Goal: Task Accomplishment & Management: Use online tool/utility

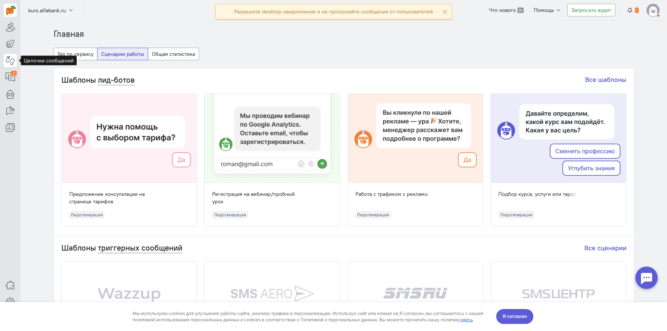
click at [13, 63] on icon at bounding box center [10, 60] width 9 height 9
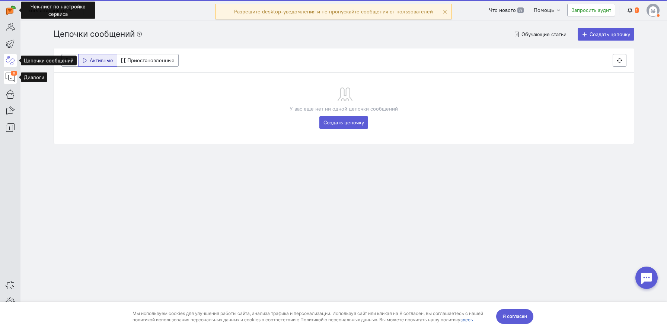
click at [12, 77] on icon at bounding box center [10, 77] width 9 height 9
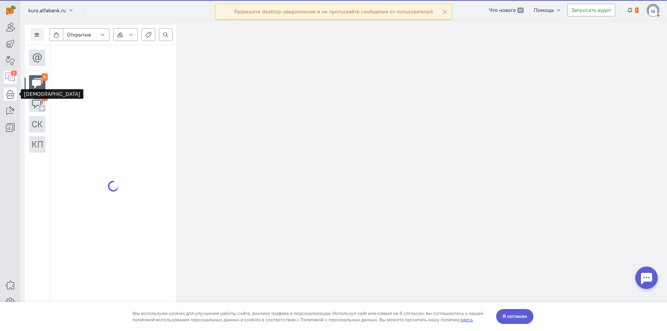
click at [10, 91] on icon at bounding box center [10, 93] width 9 height 9
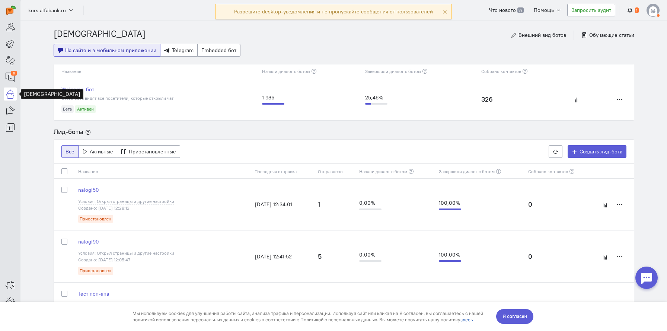
click at [156, 98] on span "Этого бота видят все посетители, которые открыли чат" at bounding box center [117, 98] width 112 height 6
click at [86, 92] on link "Welcome-бот" at bounding box center [158, 89] width 194 height 7
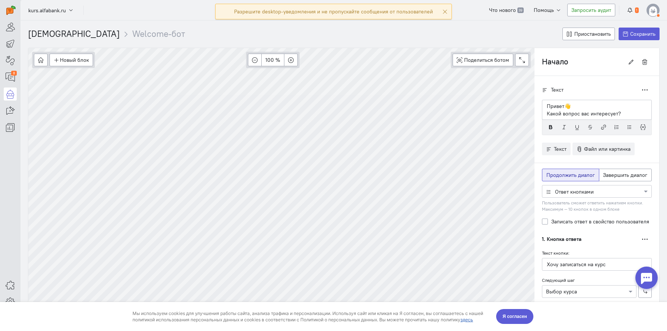
click at [398, 38] on section "[DEMOGRAPHIC_DATA] Welcome-бот Приостановить Сохранить Новый блок Сообщение Усл…" at bounding box center [343, 175] width 647 height 311
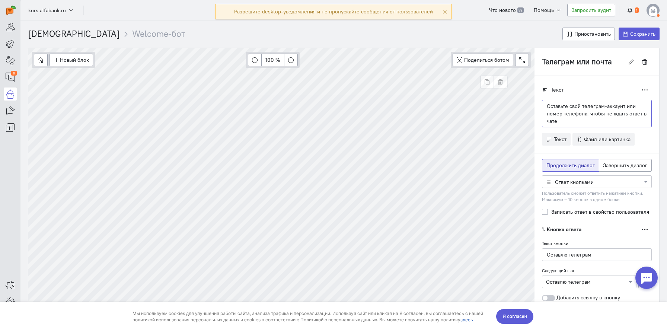
click at [583, 117] on p "Оставьте свой телеграм-аккаунт или номер телефона, чтобы не ждать ответ в чате" at bounding box center [597, 113] width 100 height 22
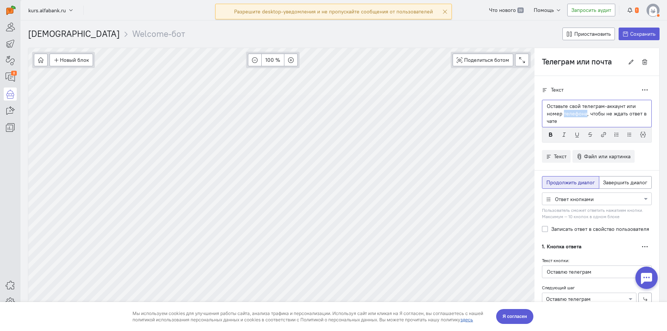
click at [583, 117] on p "Оставьте свой телеграм-аккаунт или номер телефона, чтобы не ждать ответ в чате" at bounding box center [597, 113] width 100 height 22
copy p "Оставьте свой телеграм-аккаунт или номер телефона, чтобы не ждать ответ в чате"
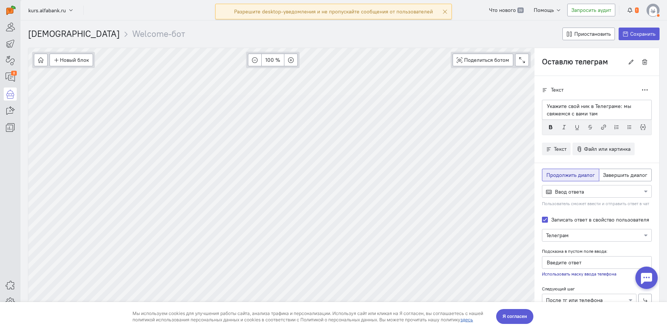
click at [596, 114] on p "Укажите свой ник в Телеграме: мы свяжемся с вами там" at bounding box center [597, 109] width 100 height 15
copy p "Укажите свой ник в Телеграме: мы свяжемся с вами там"
type input "Телеграм или почта"
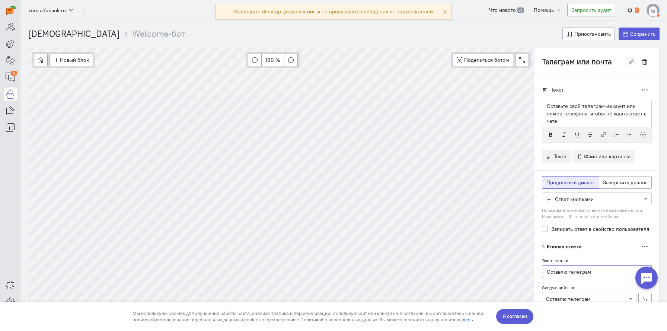
click at [573, 272] on input "Оставлю телеграм" at bounding box center [597, 272] width 110 height 13
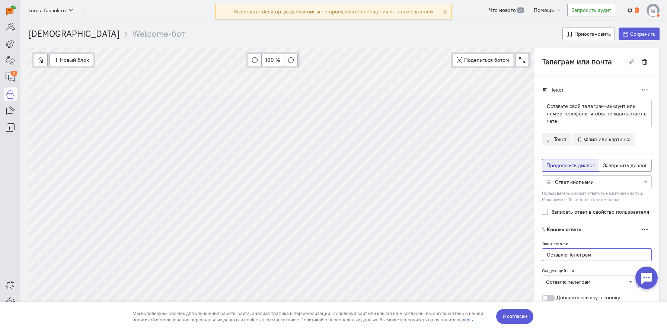
type input "Оставлю Телеграм"
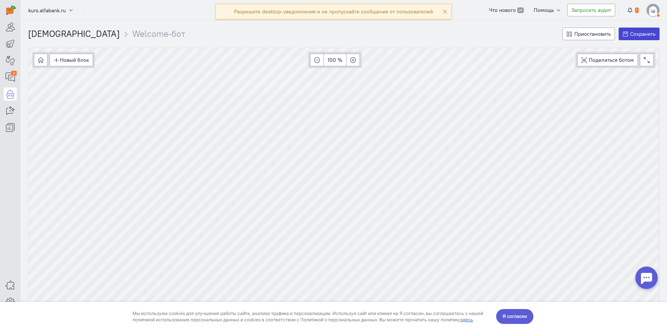
click at [643, 35] on span "Сохранить" at bounding box center [643, 34] width 25 height 7
